Goal: Check status: Check status

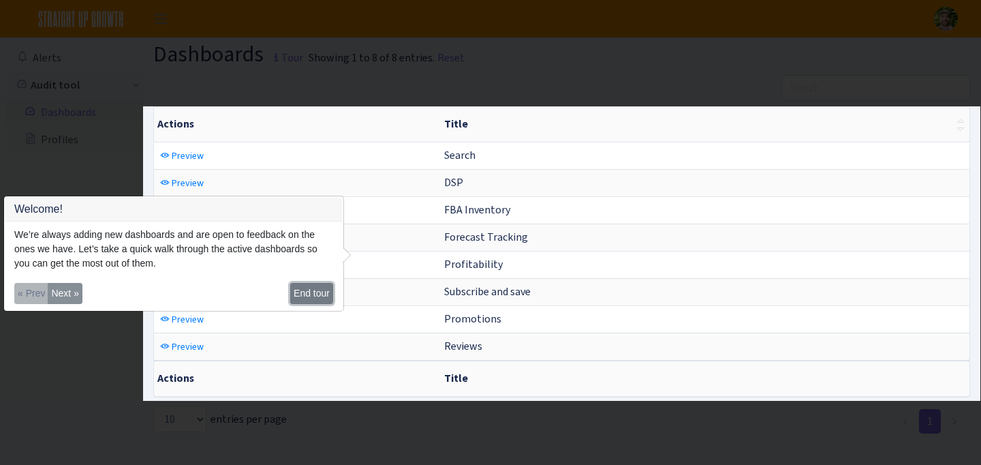
click at [325, 295] on button "End tour" at bounding box center [311, 293] width 43 height 21
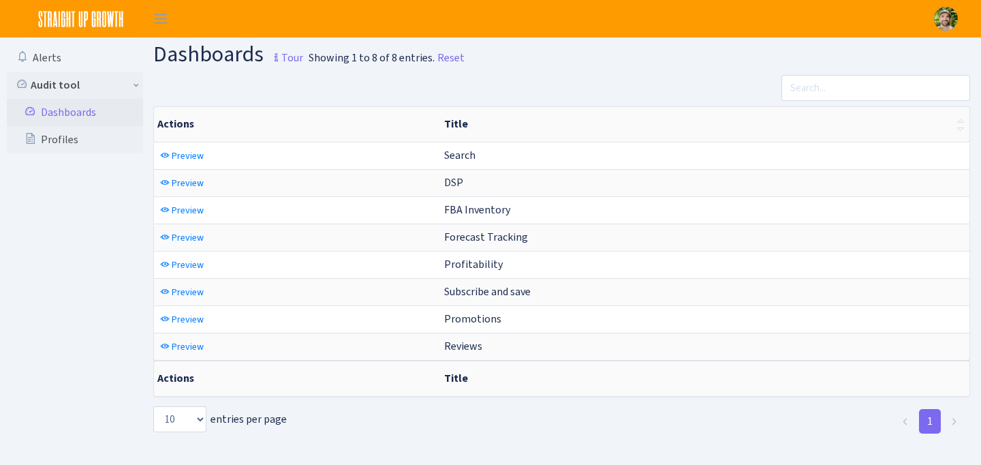
click at [84, 108] on link "Dashboards" at bounding box center [75, 112] width 136 height 27
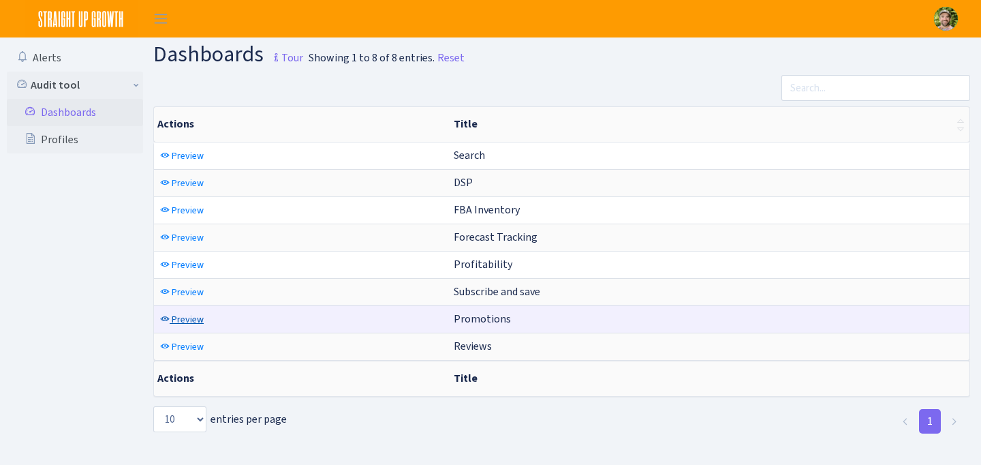
scroll to position [7, 0]
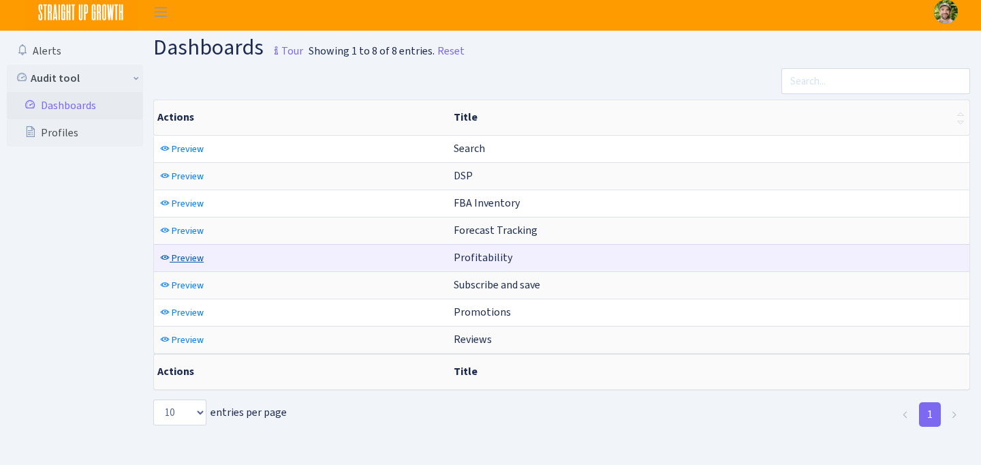
click at [187, 259] on span "Preview" at bounding box center [188, 257] width 32 height 13
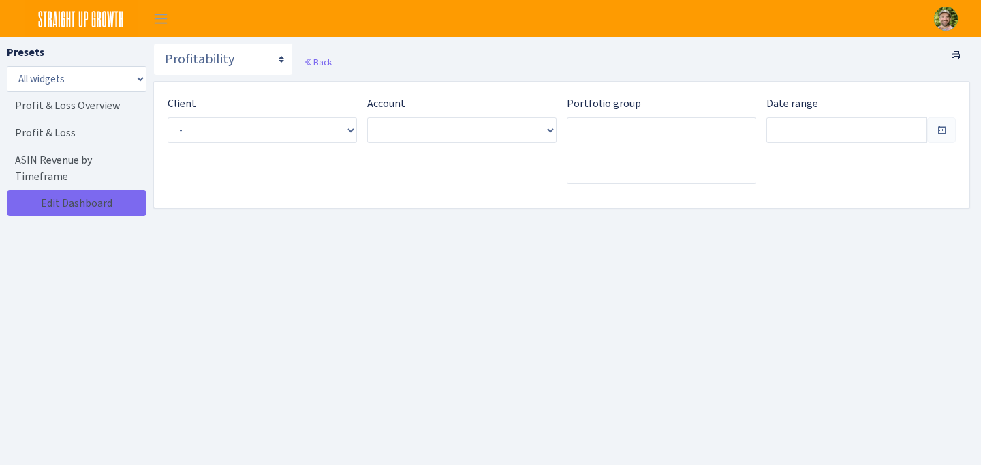
type input "[DATE] - [DATE]"
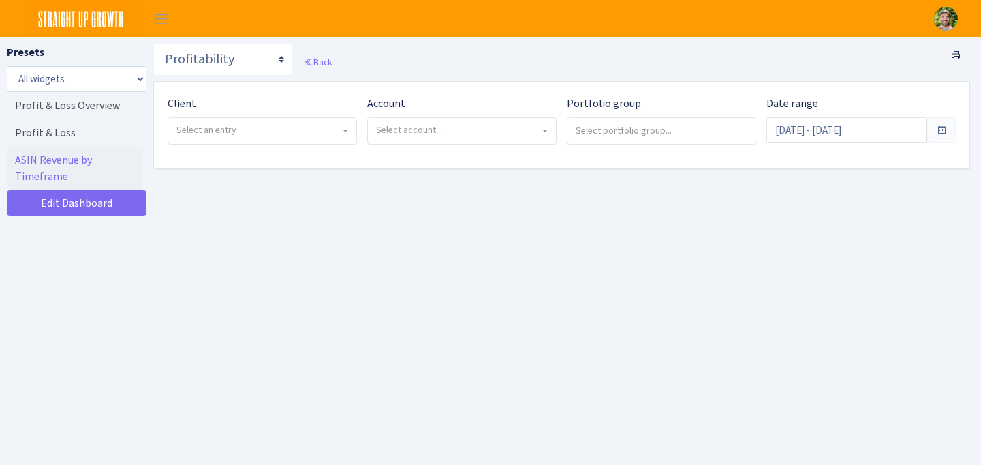
click at [319, 144] on div "Client - Partners Coffee <span class="badge badge-success">Current</span><span …" at bounding box center [257, 125] width 200 height 60
click at [324, 129] on span "Select an entry" at bounding box center [257, 130] width 163 height 14
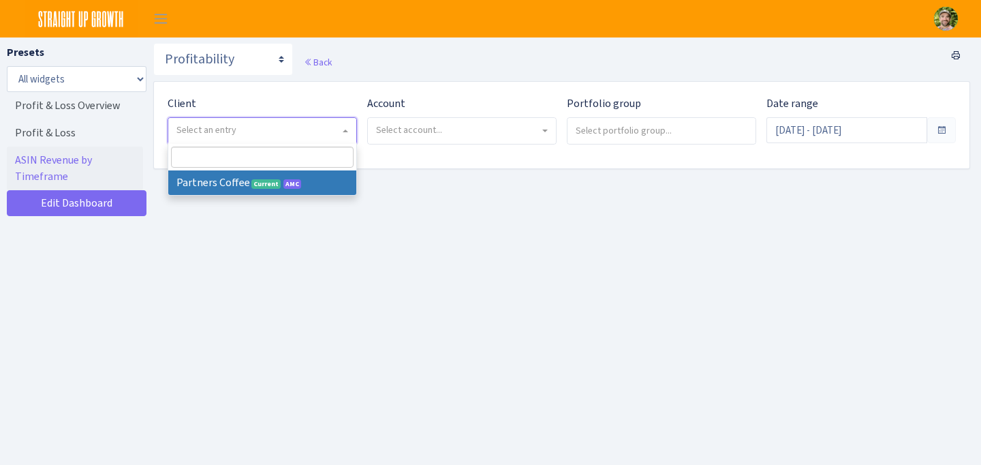
select select "481"
select select
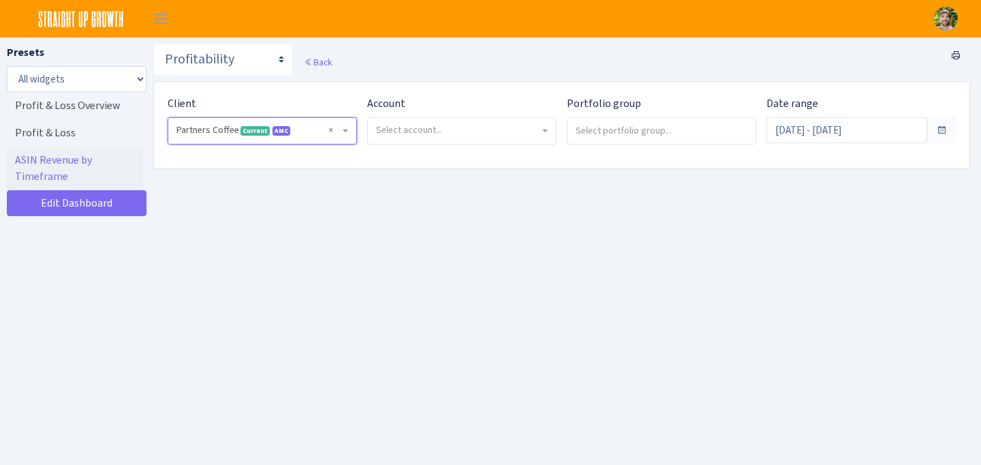
click at [449, 118] on span "Select account..." at bounding box center [462, 131] width 188 height 26
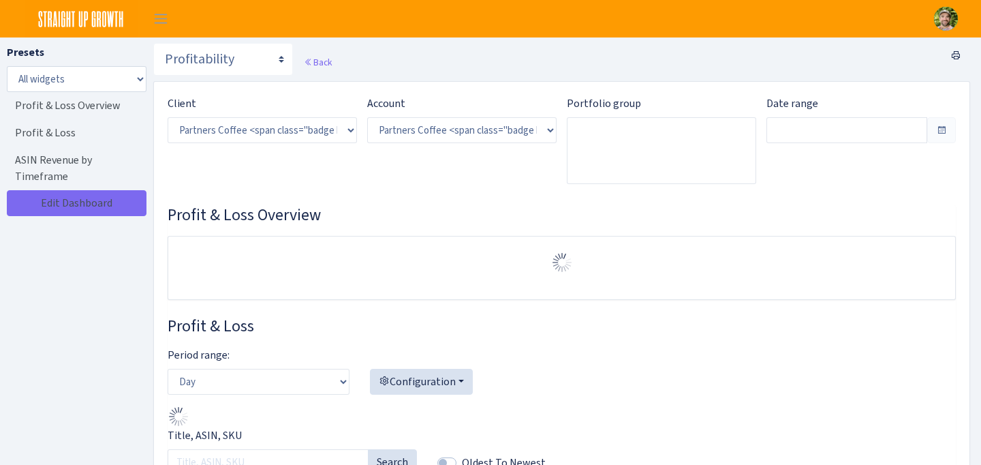
select select "2242985598963294"
type input "Jul 19, 2025 - Aug 17, 2025"
click at [424, 205] on h3 "Profit & Loss Overview" at bounding box center [562, 215] width 788 height 20
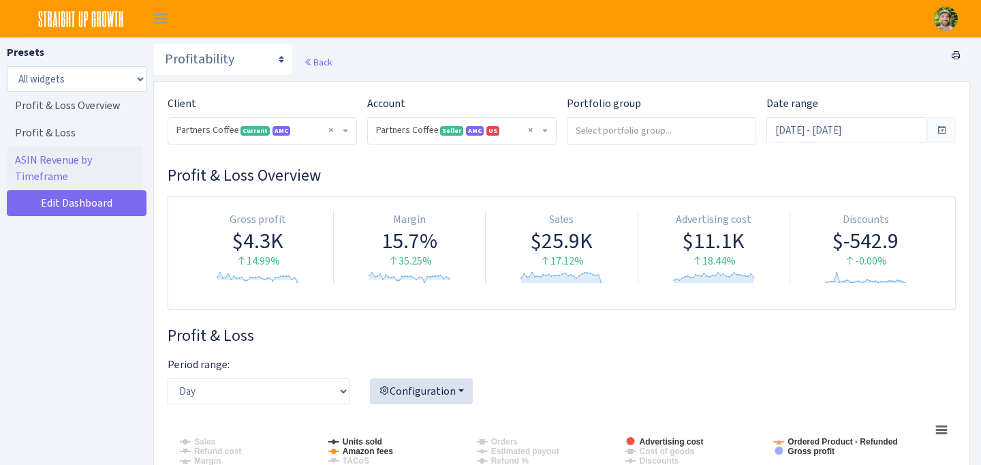
click at [947, 29] on img at bounding box center [946, 19] width 24 height 24
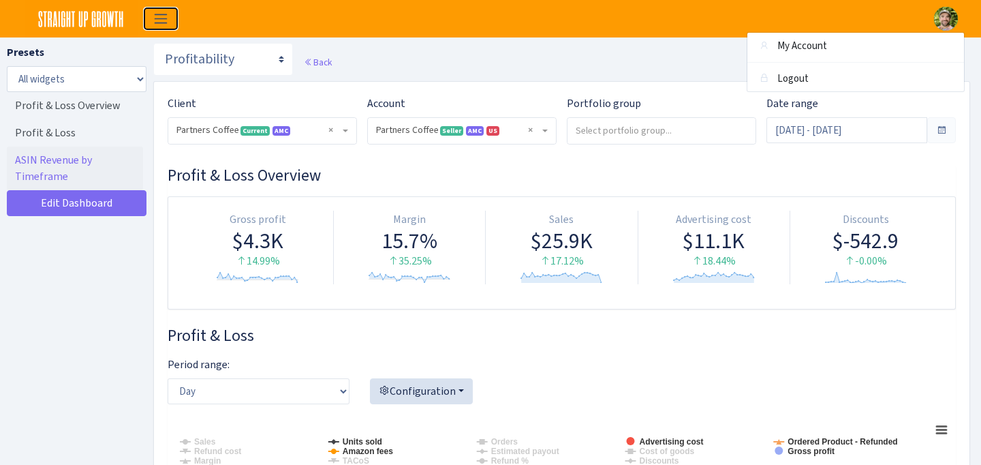
click at [147, 16] on button "Toggle navigation" at bounding box center [161, 18] width 34 height 22
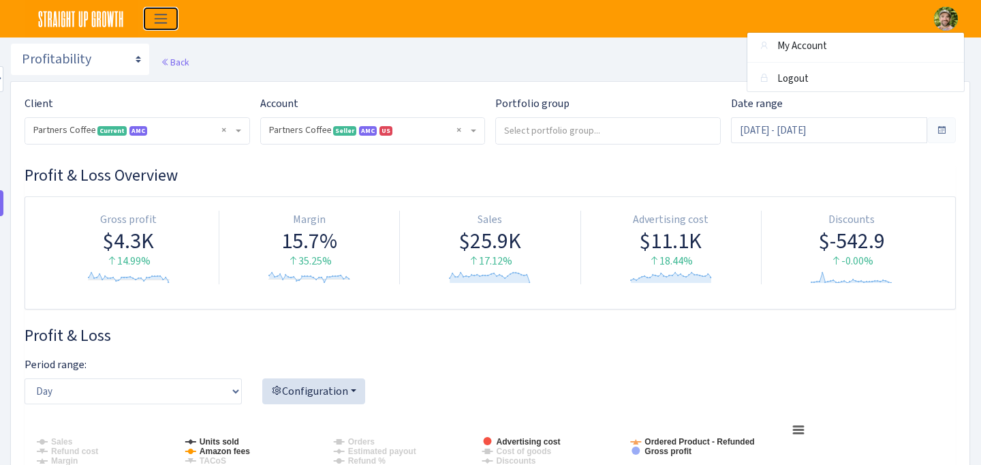
click at [147, 16] on button "Toggle navigation" at bounding box center [161, 18] width 34 height 22
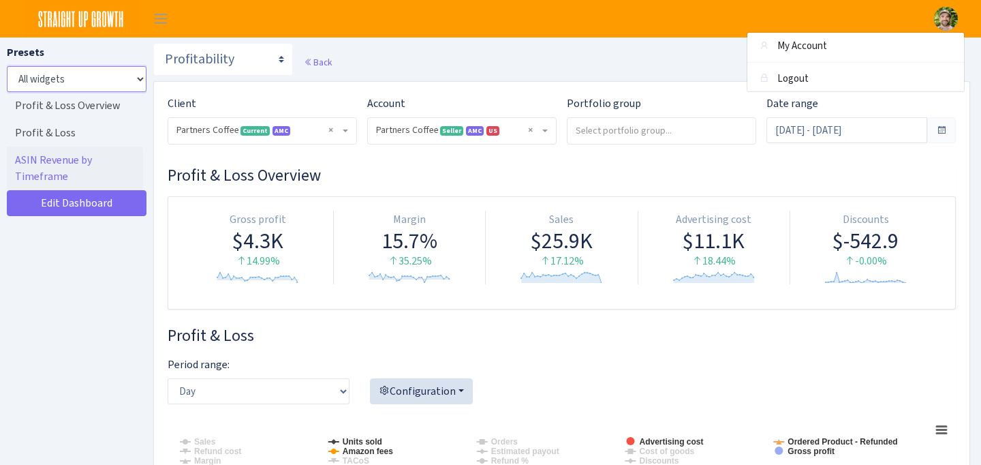
click at [78, 83] on select "All widgets" at bounding box center [77, 79] width 140 height 26
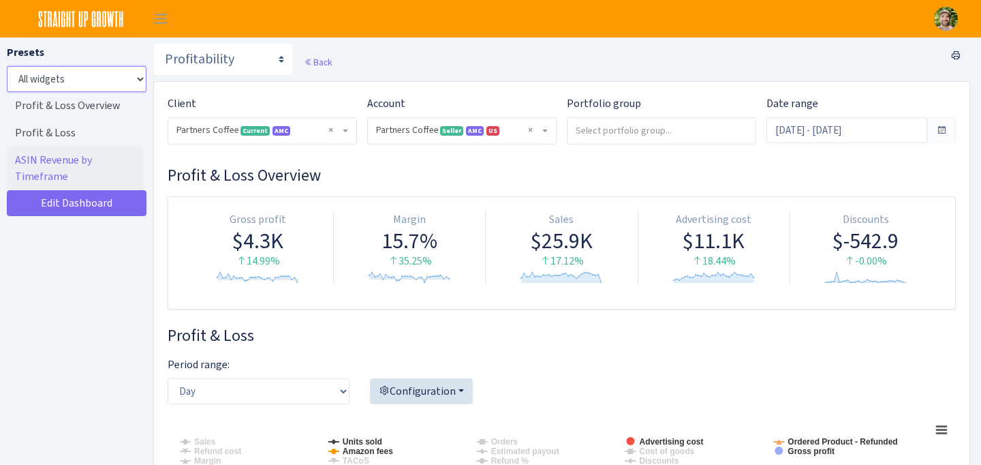
click at [7, 66] on select "All widgets" at bounding box center [77, 79] width 140 height 26
click at [950, 22] on img at bounding box center [946, 19] width 24 height 24
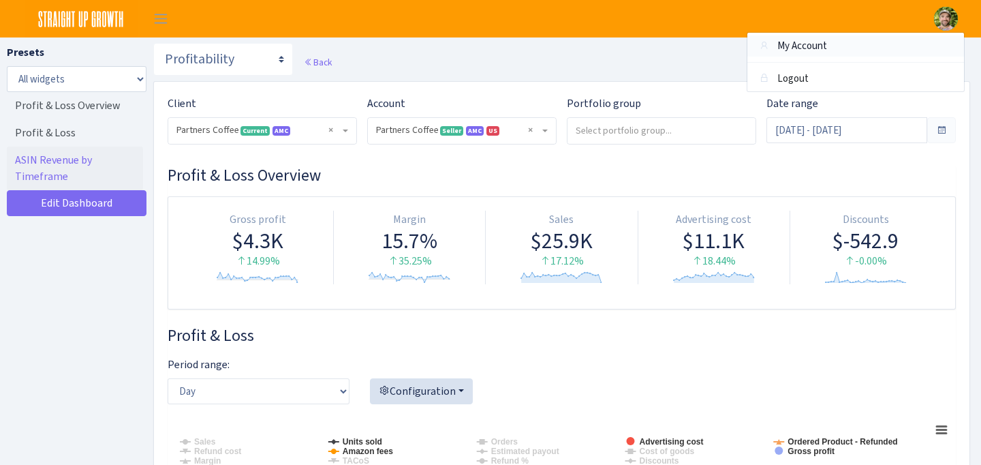
click at [879, 37] on link "My Account" at bounding box center [855, 45] width 217 height 21
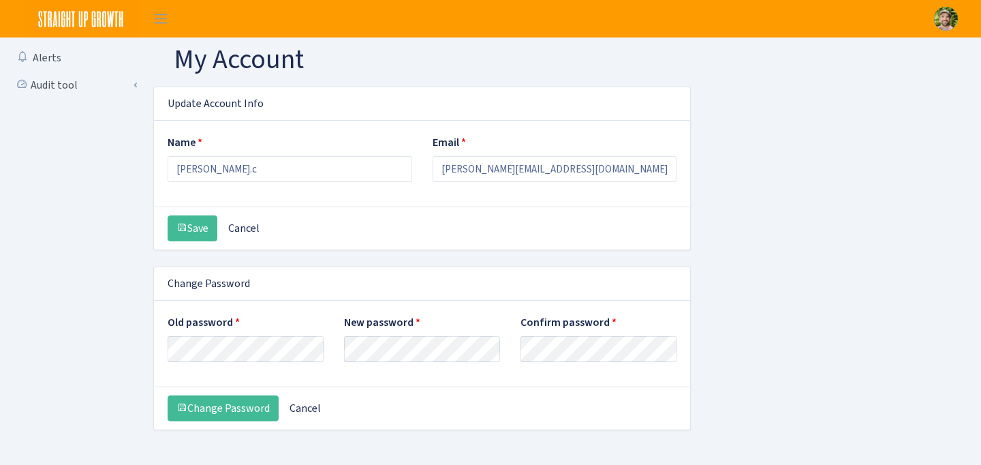
click at [128, 20] on img at bounding box center [81, 18] width 113 height 37
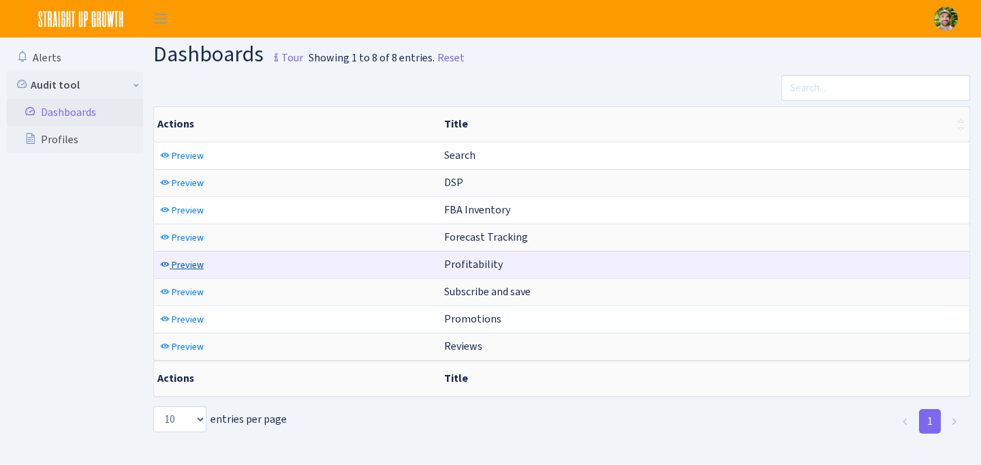
click at [177, 266] on span "Preview" at bounding box center [188, 264] width 32 height 13
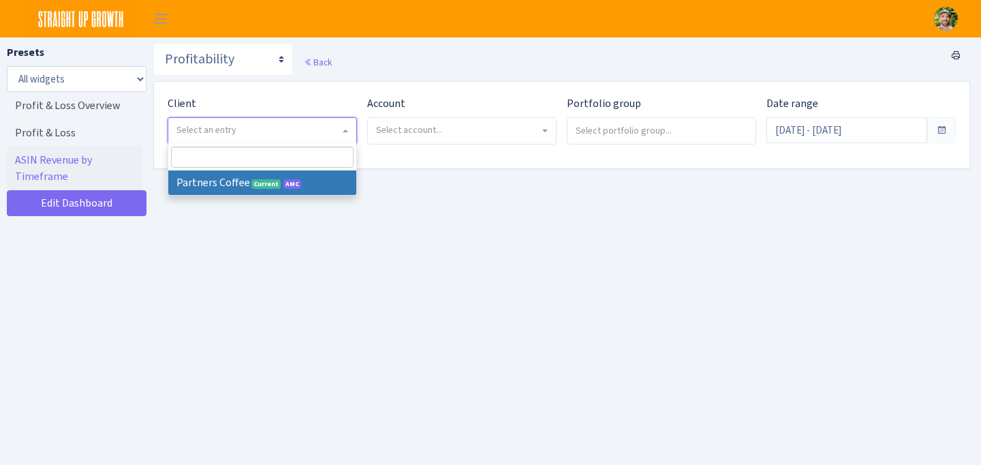
click at [317, 129] on span "Select an entry" at bounding box center [257, 130] width 163 height 14
select select "481"
select select
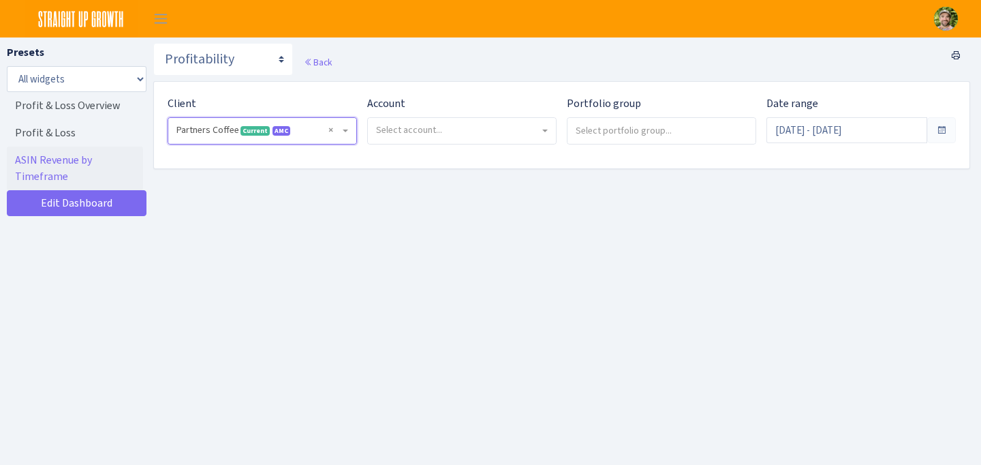
click at [448, 128] on span "Select account..." at bounding box center [457, 130] width 163 height 14
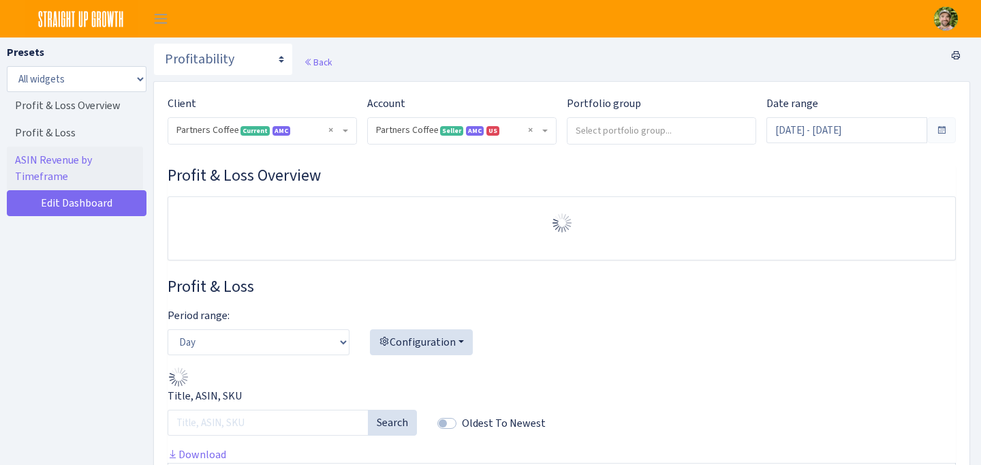
select select "2242985598963294"
click at [431, 181] on div "Client - Partners Coffee <span class="badge badge-success">Current</span><span …" at bounding box center [561, 408] width 815 height 652
click at [427, 127] on span "× Partners Coffee Seller AMC US 2242985598963294A1VKFWHPDTR4CJENTITY28WSRKPGTOG…" at bounding box center [457, 130] width 163 height 14
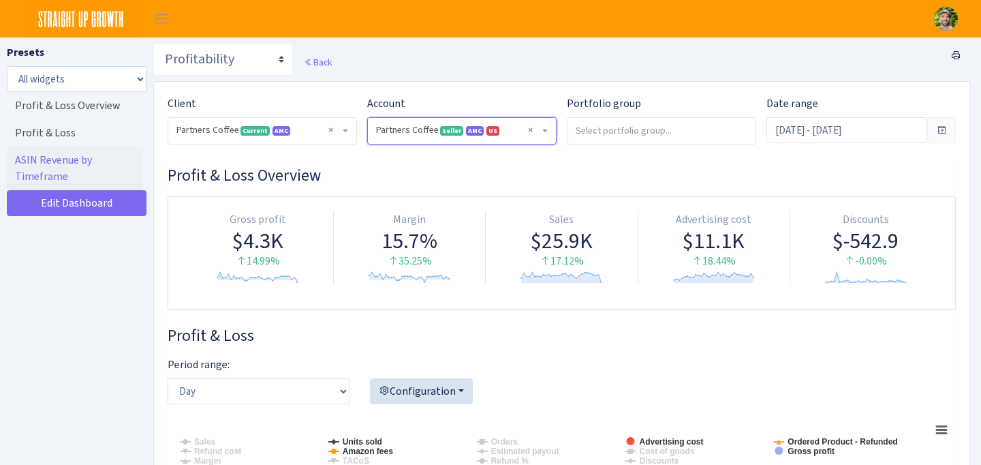
click at [427, 127] on span "× Partners Coffee Seller AMC US 2242985598963294A1VKFWHPDTR4CJENTITY28WSRKPGTOG…" at bounding box center [457, 130] width 163 height 14
click at [444, 72] on div "Back" at bounding box center [561, 62] width 817 height 38
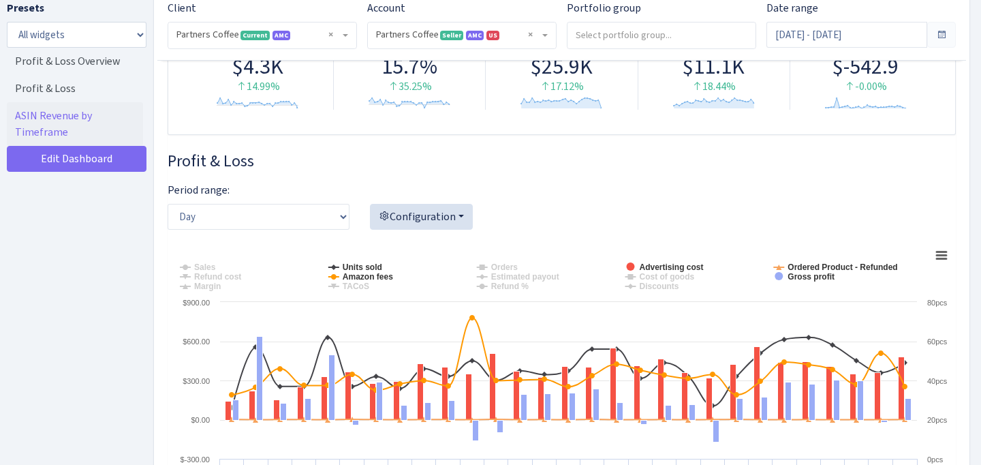
scroll to position [179, 0]
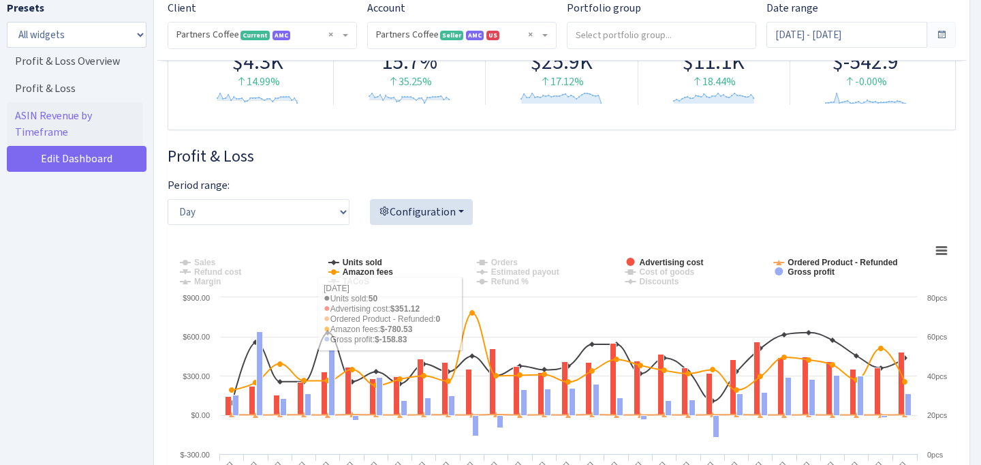
click at [648, 195] on div "Period range: Day Week Month Configuration Account overview Refund analysis Sal…" at bounding box center [561, 206] width 809 height 59
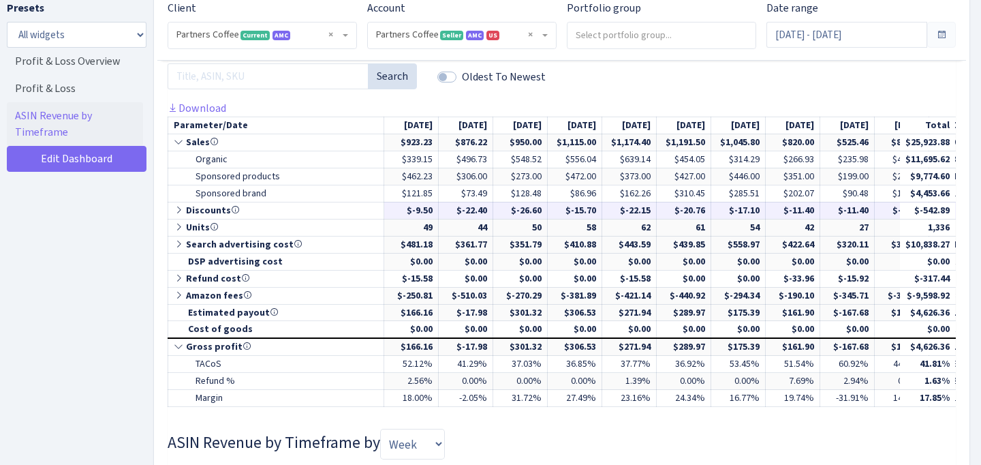
scroll to position [651, 0]
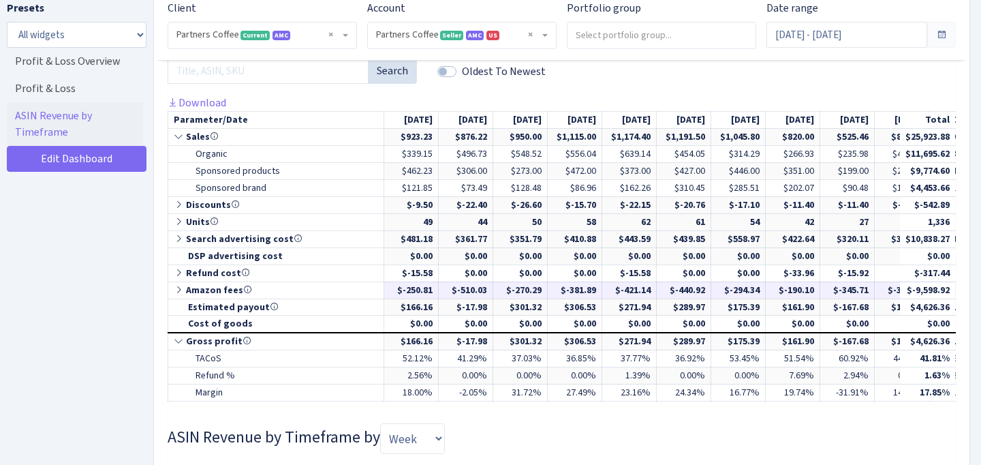
click at [422, 287] on td "$-250.81" at bounding box center [411, 289] width 54 height 17
click at [421, 310] on td "$166.16" at bounding box center [411, 306] width 54 height 17
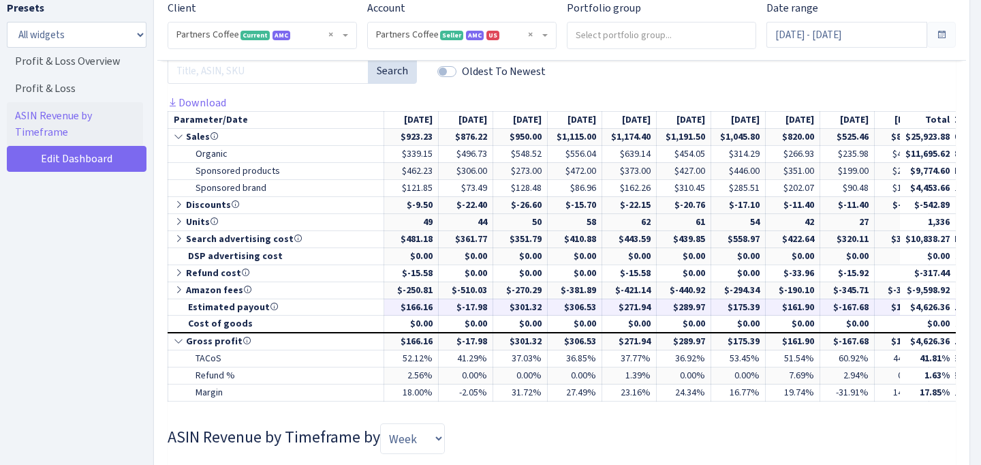
click at [421, 310] on td "$166.16" at bounding box center [411, 306] width 54 height 17
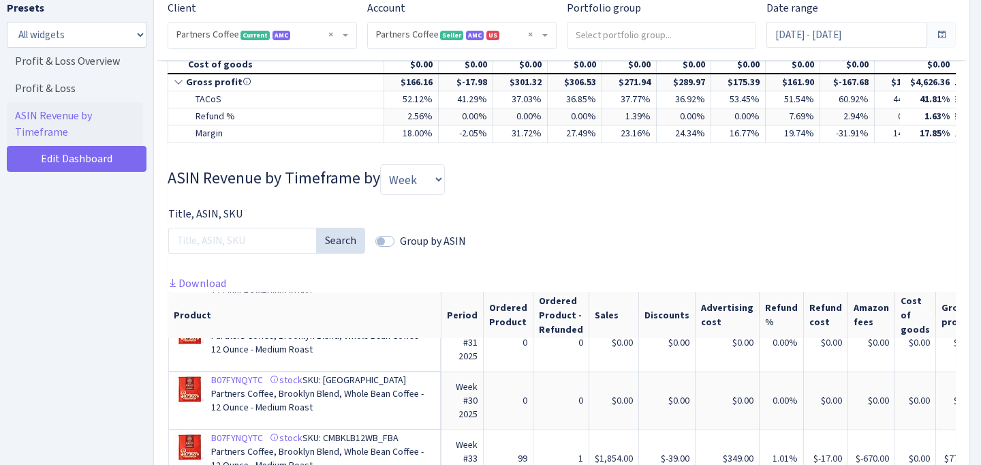
scroll to position [154, 0]
